Goal: Information Seeking & Learning: Learn about a topic

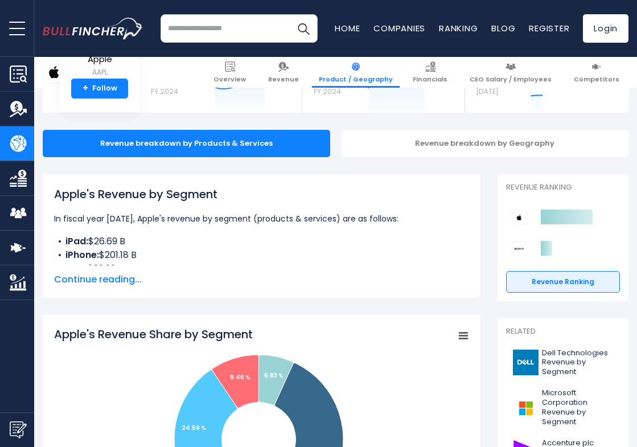
scroll to position [88, 0]
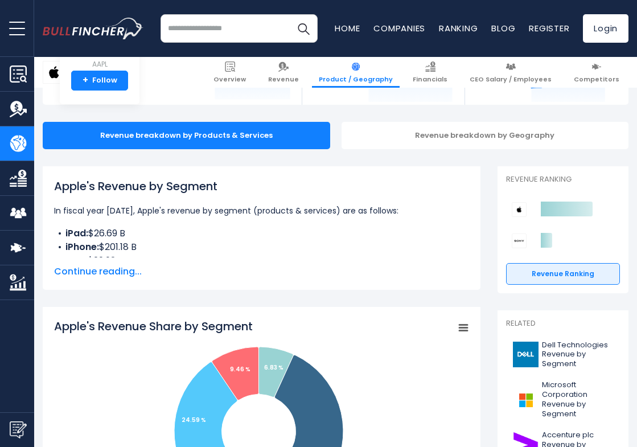
click at [121, 269] on span "Continue reading..." at bounding box center [261, 272] width 415 height 14
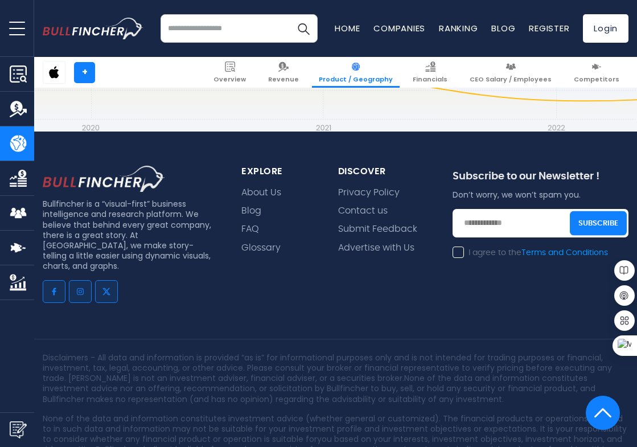
scroll to position [2873, 0]
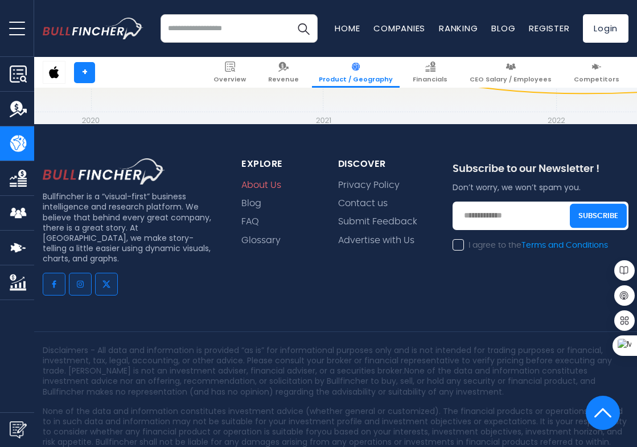
click at [258, 180] on link "About Us" at bounding box center [261, 185] width 40 height 11
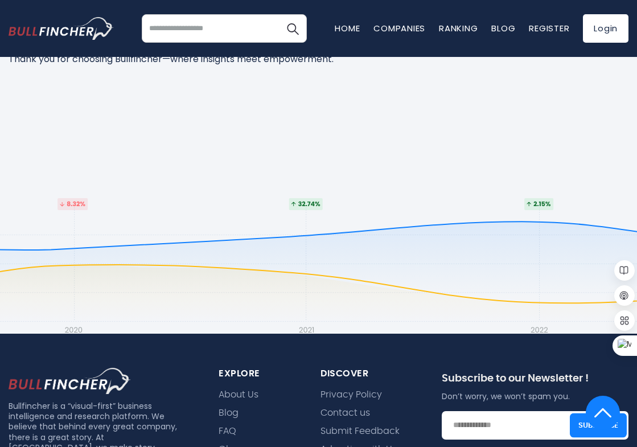
scroll to position [589, 0]
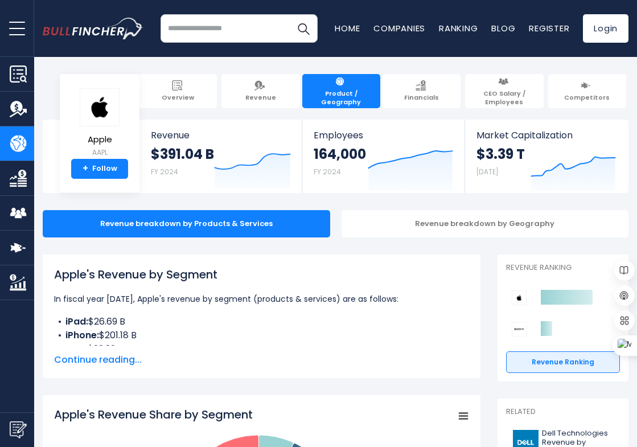
click at [118, 352] on div "Apple's Revenue by Segment In fiscal year [DATE], Apple's revenue by segment (p…" at bounding box center [261, 316] width 415 height 101
click at [117, 362] on span "Continue reading..." at bounding box center [261, 360] width 415 height 14
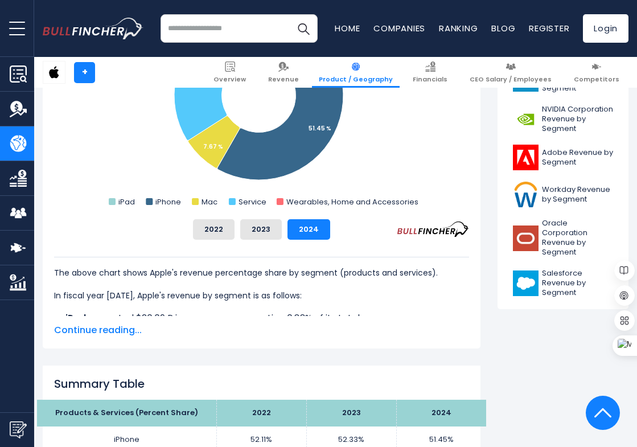
scroll to position [536, 0]
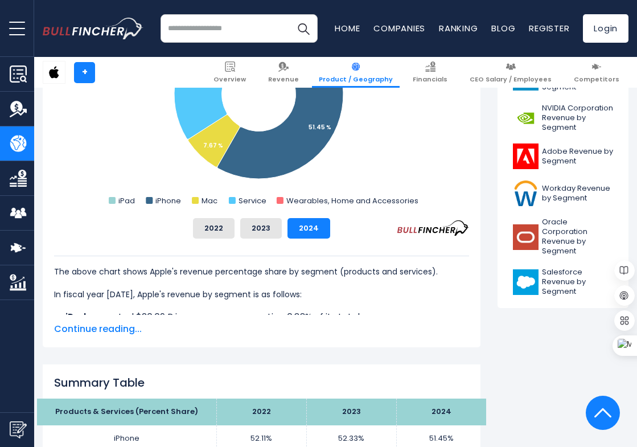
click at [84, 326] on span "Continue reading..." at bounding box center [261, 329] width 415 height 14
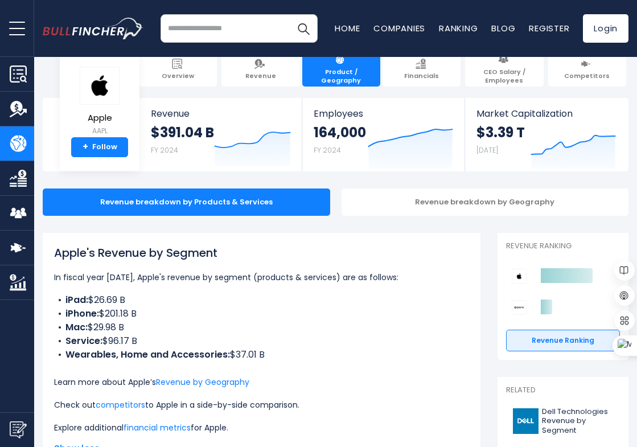
scroll to position [23, 0]
